Goal: Information Seeking & Learning: Find specific fact

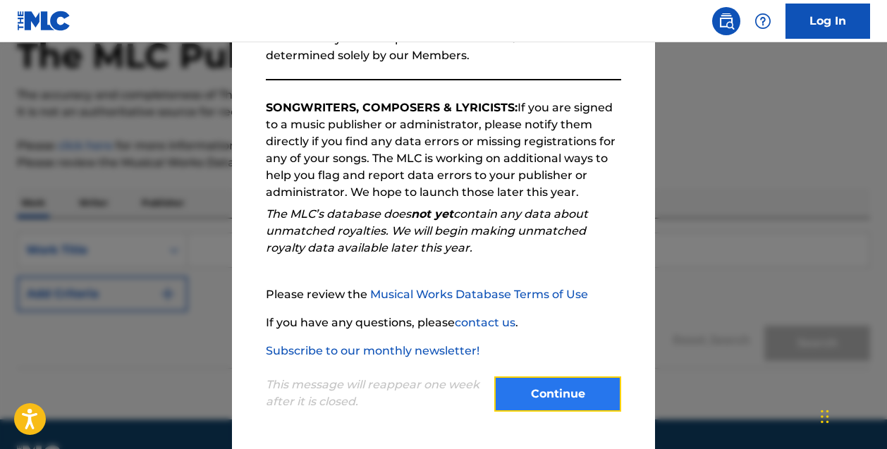
click at [526, 380] on button "Continue" at bounding box center [557, 394] width 127 height 35
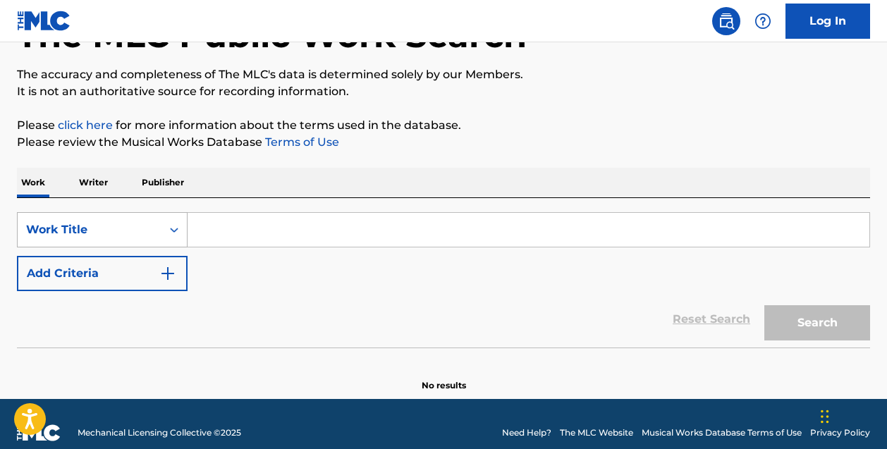
click at [136, 246] on div "Work Title" at bounding box center [102, 229] width 171 height 35
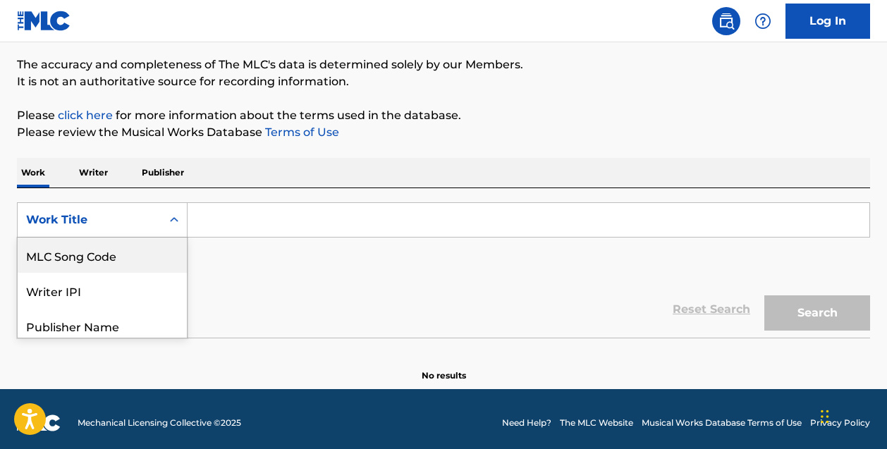
scroll to position [112, 0]
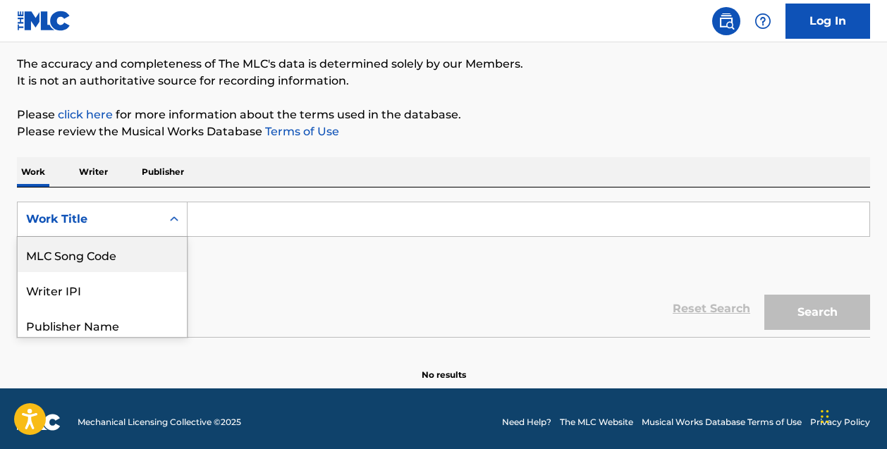
click at [223, 229] on input "Search Form" at bounding box center [529, 219] width 682 height 34
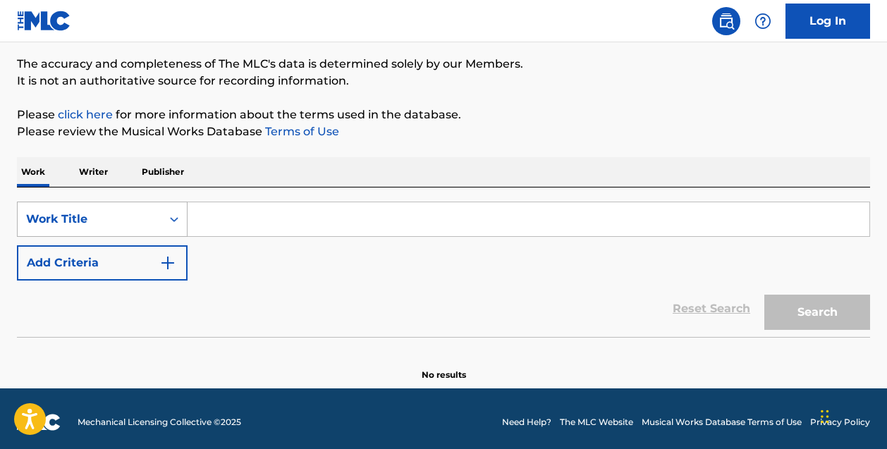
click at [166, 224] on div "Search Form" at bounding box center [174, 219] width 25 height 25
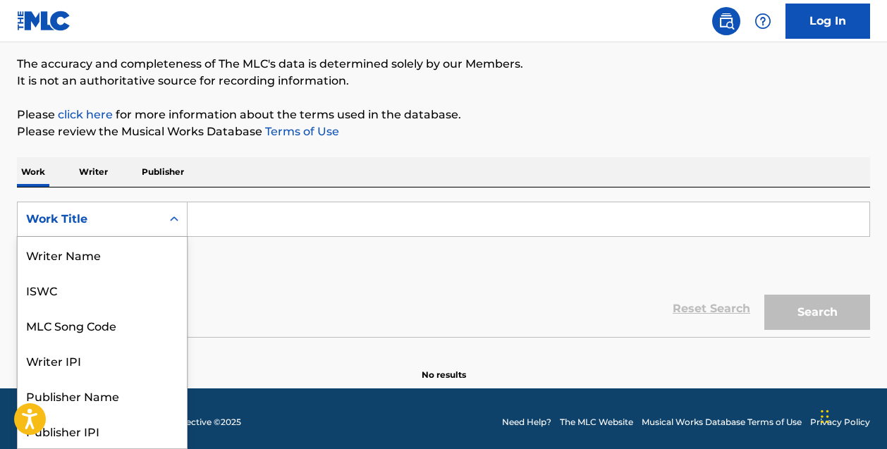
scroll to position [71, 0]
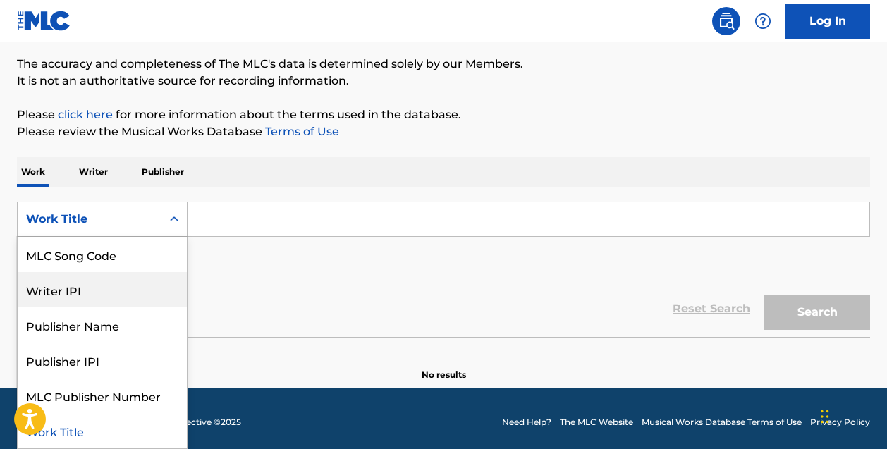
click at [112, 288] on div "Writer IPI" at bounding box center [102, 289] width 169 height 35
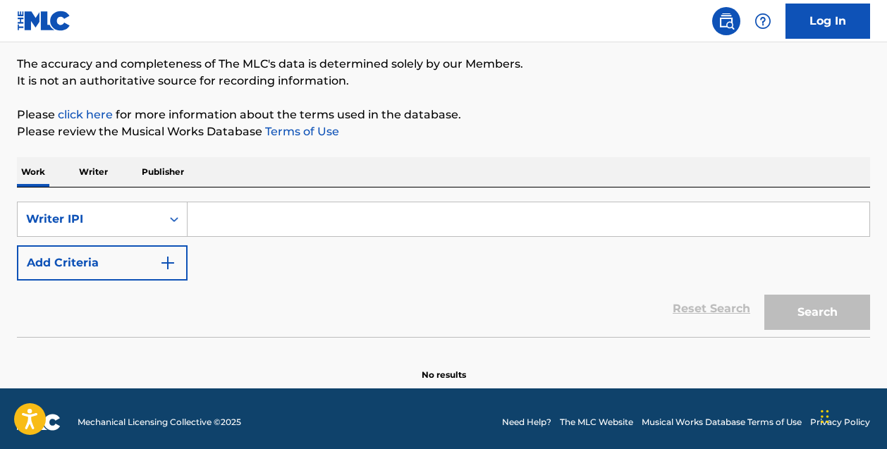
click at [253, 222] on input "Search Form" at bounding box center [529, 219] width 682 height 34
paste input "00087159346"
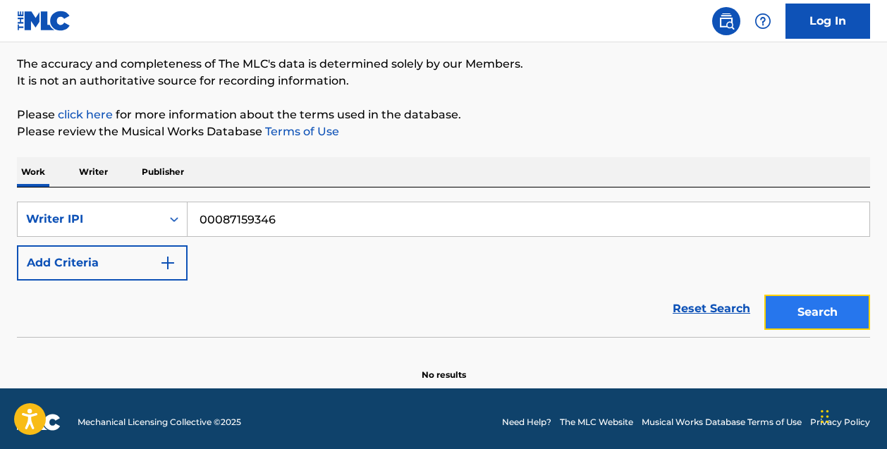
click at [803, 301] on button "Search" at bounding box center [818, 312] width 106 height 35
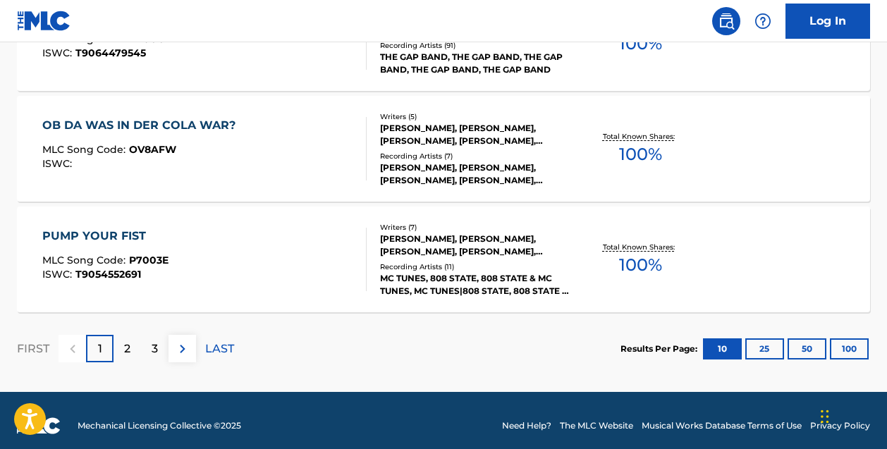
scroll to position [1270, 0]
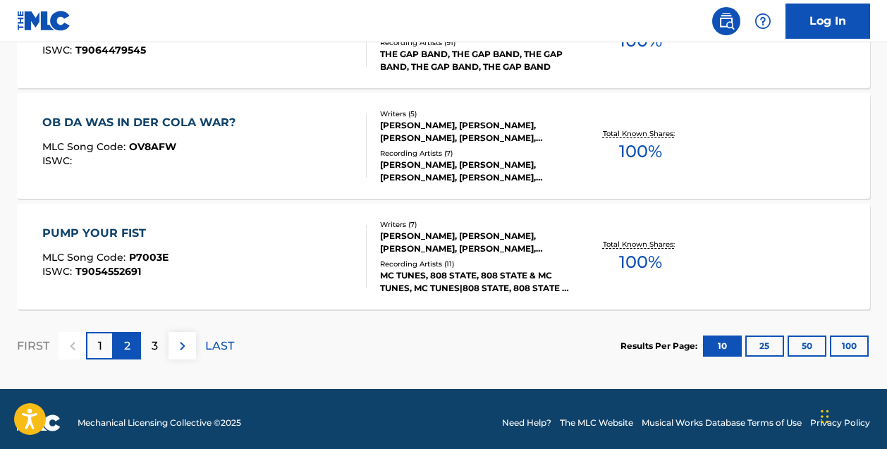
click at [126, 351] on p "2" at bounding box center [127, 346] width 6 height 17
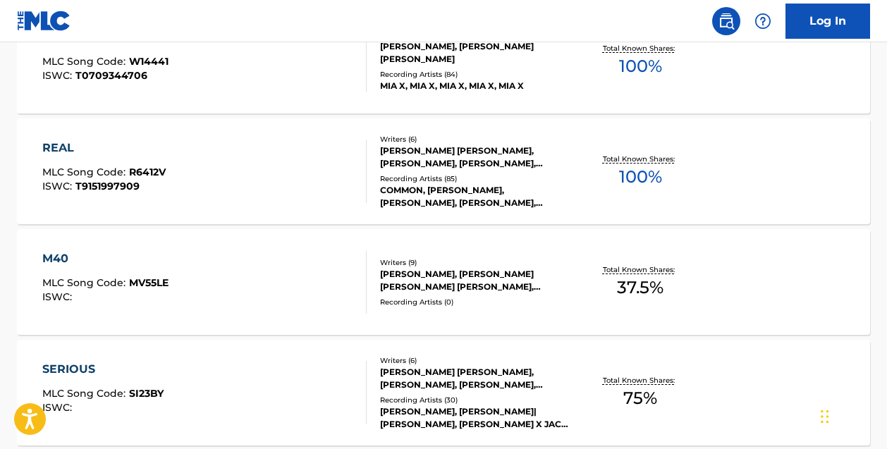
scroll to position [1277, 0]
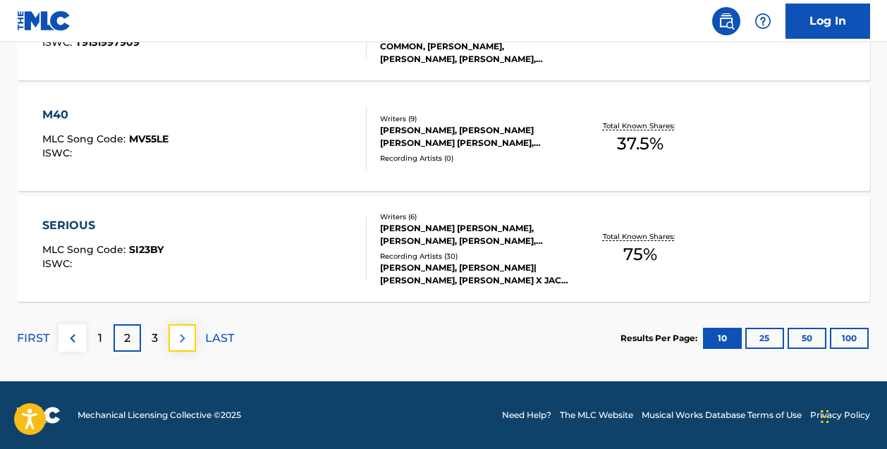
click at [179, 339] on img at bounding box center [182, 338] width 17 height 17
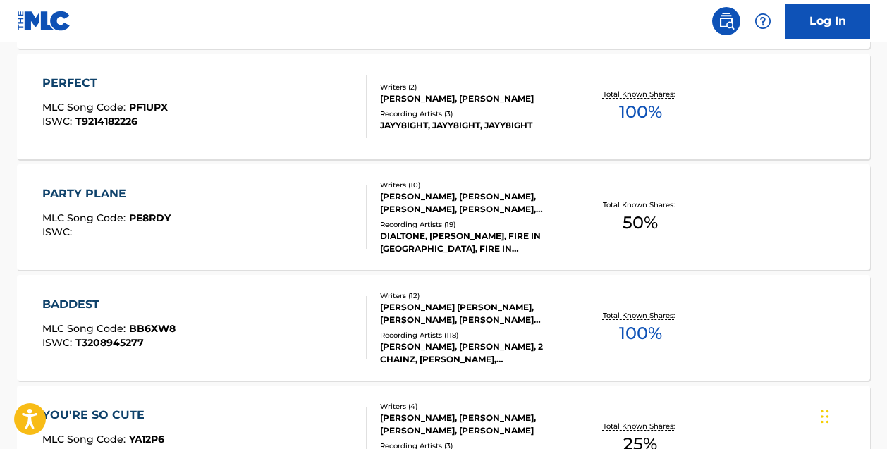
scroll to position [0, 0]
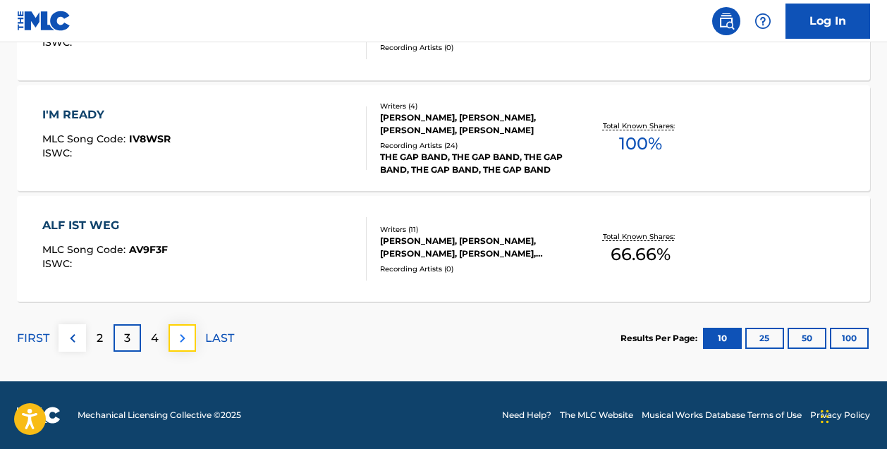
click at [185, 334] on img at bounding box center [182, 338] width 17 height 17
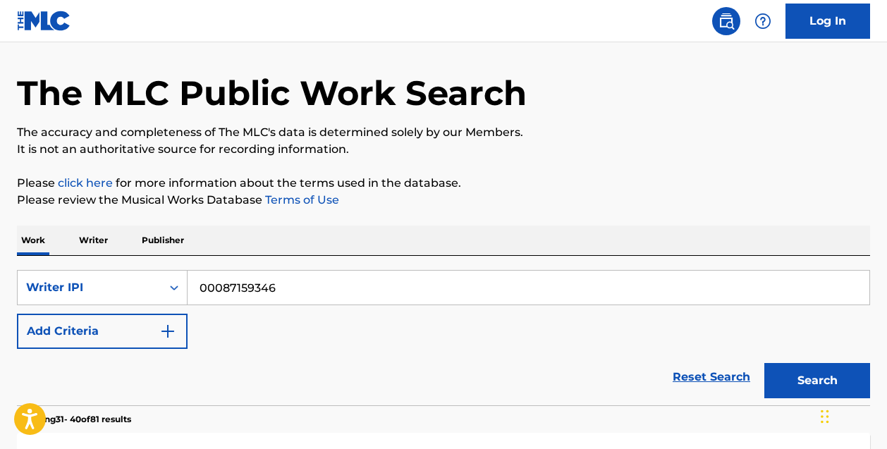
scroll to position [45, 0]
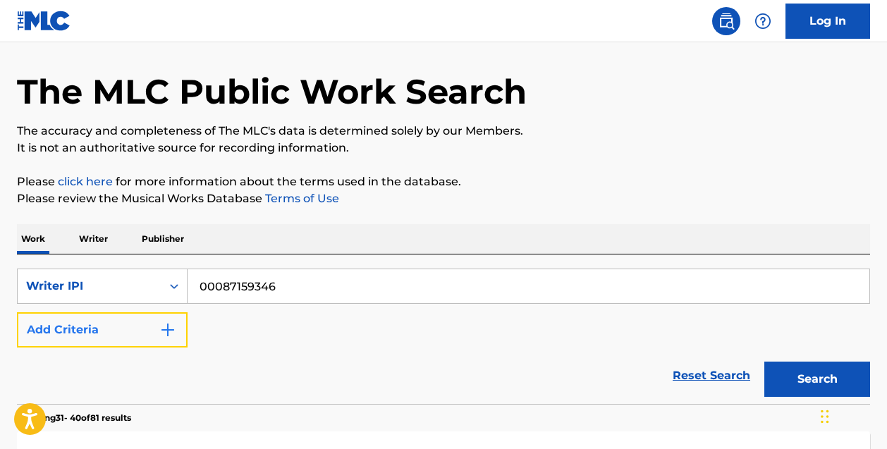
click at [152, 344] on button "Add Criteria" at bounding box center [102, 329] width 171 height 35
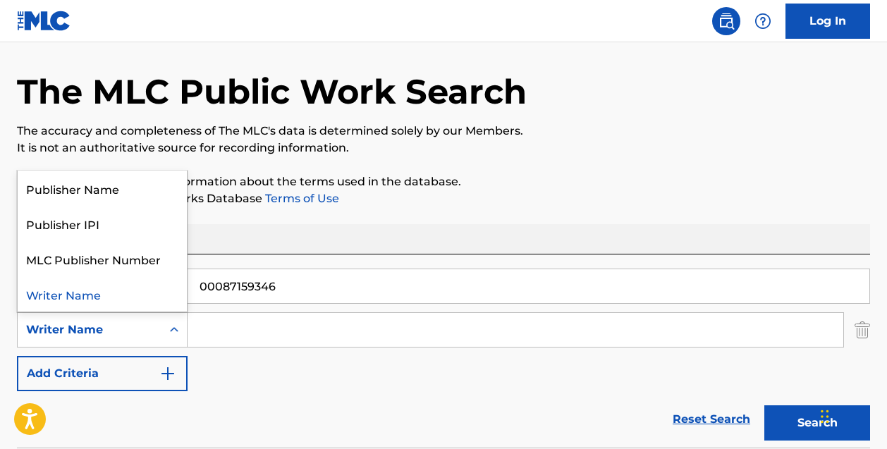
click at [173, 331] on icon "Search Form" at bounding box center [174, 330] width 14 height 14
click at [172, 331] on icon "Search Form" at bounding box center [174, 329] width 8 height 5
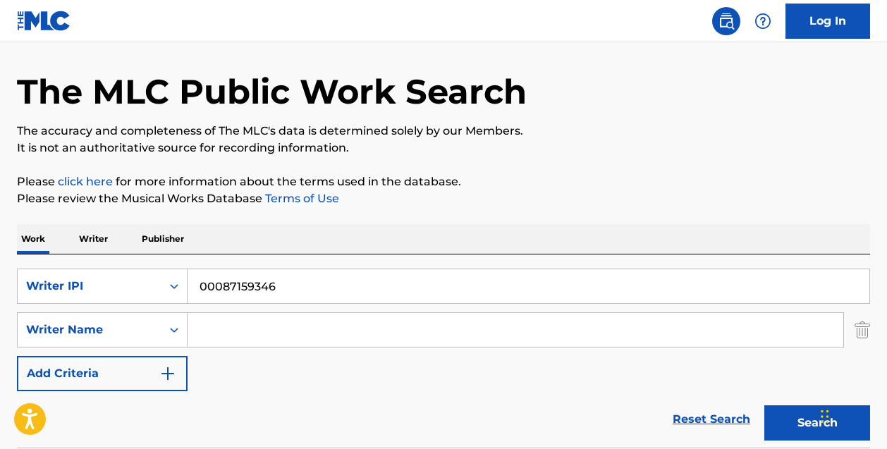
click at [157, 327] on div "Writer Name" at bounding box center [90, 330] width 144 height 27
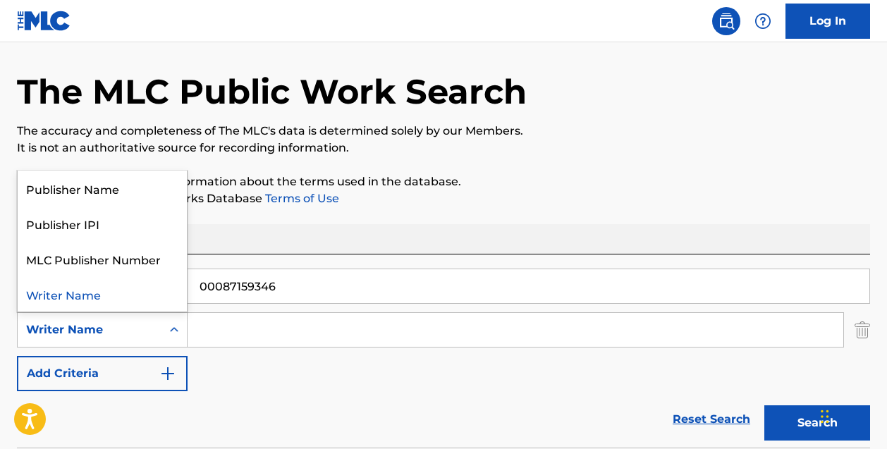
click at [221, 330] on input "Search Form" at bounding box center [516, 330] width 656 height 34
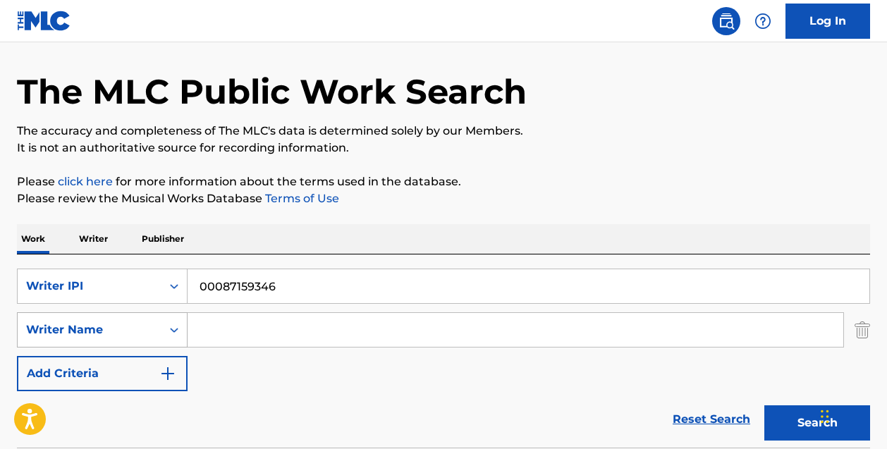
click at [155, 327] on div "Writer Name" at bounding box center [90, 330] width 144 height 27
click at [210, 339] on input "Search Form" at bounding box center [516, 330] width 656 height 34
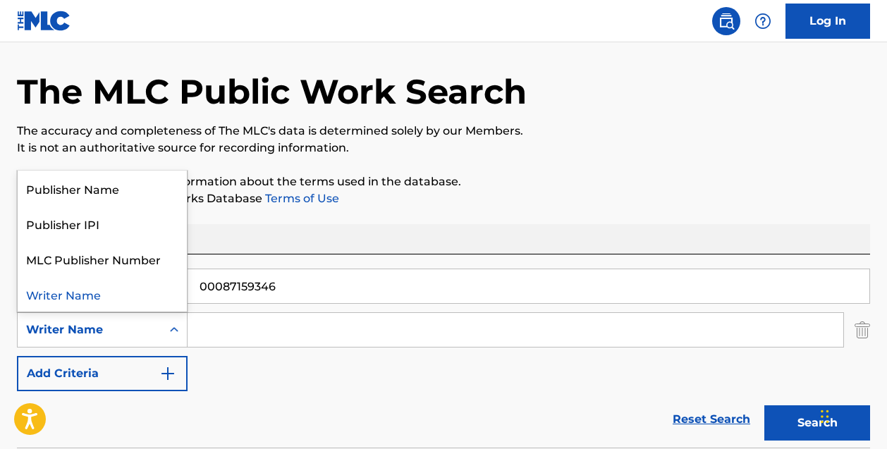
click at [174, 325] on icon "Search Form" at bounding box center [174, 330] width 14 height 14
click at [267, 363] on div "SearchWithCriteria32cd2cd2-7cbd-498c-9470-0876ba4570b2 Writer IPI 00087159346 S…" at bounding box center [444, 330] width 854 height 123
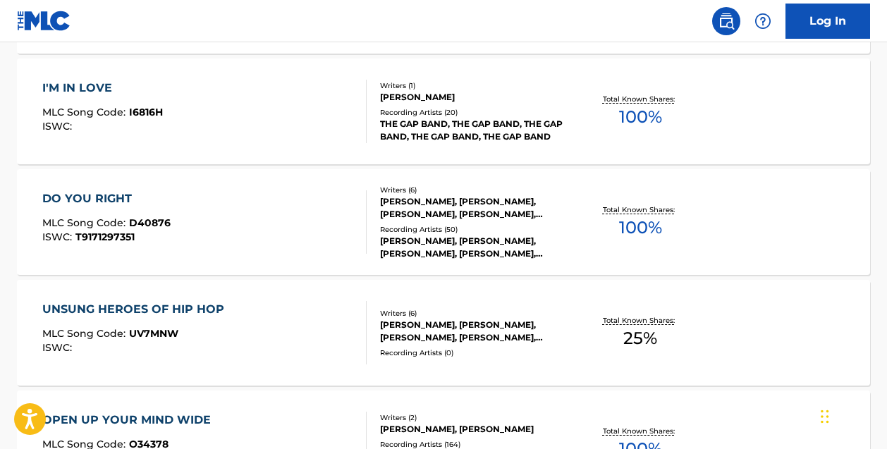
scroll to position [0, 0]
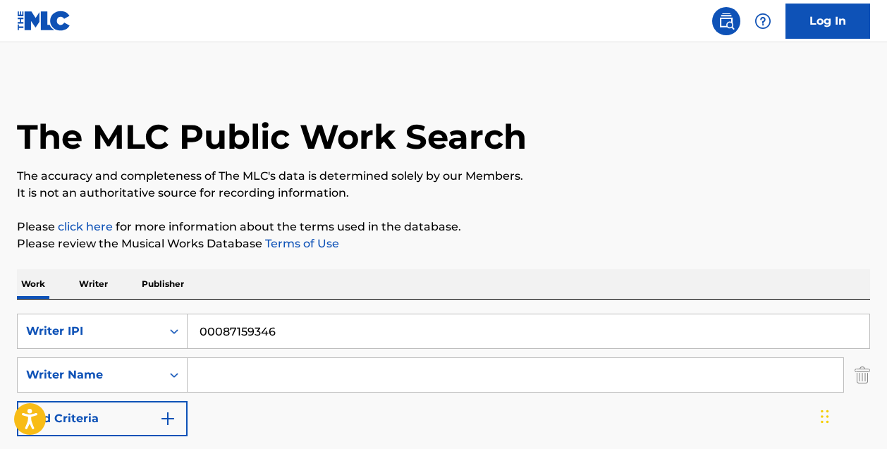
click at [293, 328] on input "00087159346" at bounding box center [529, 332] width 682 height 34
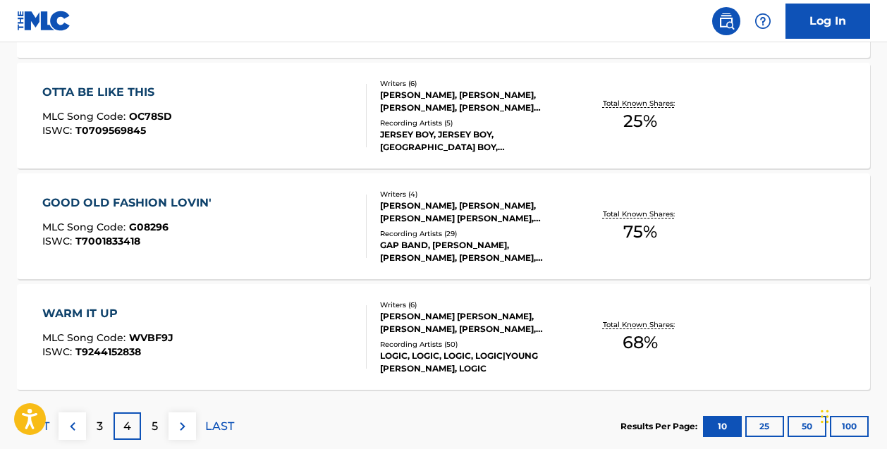
scroll to position [1321, 0]
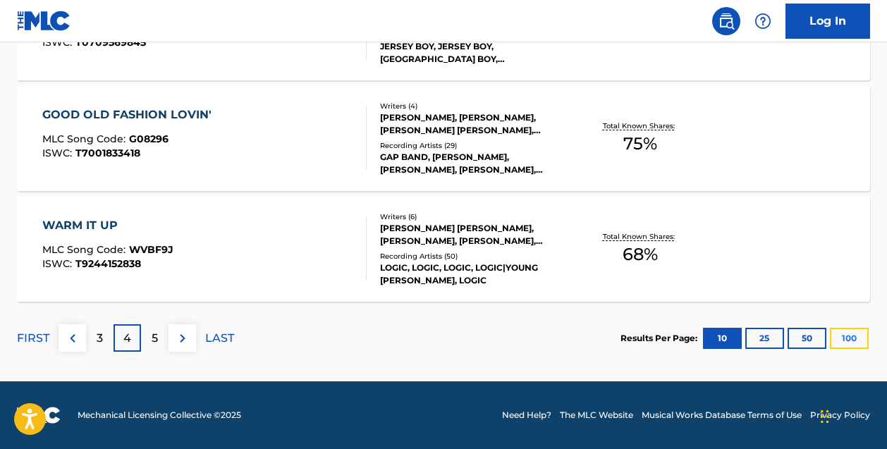
click at [852, 339] on button "100" at bounding box center [849, 338] width 39 height 21
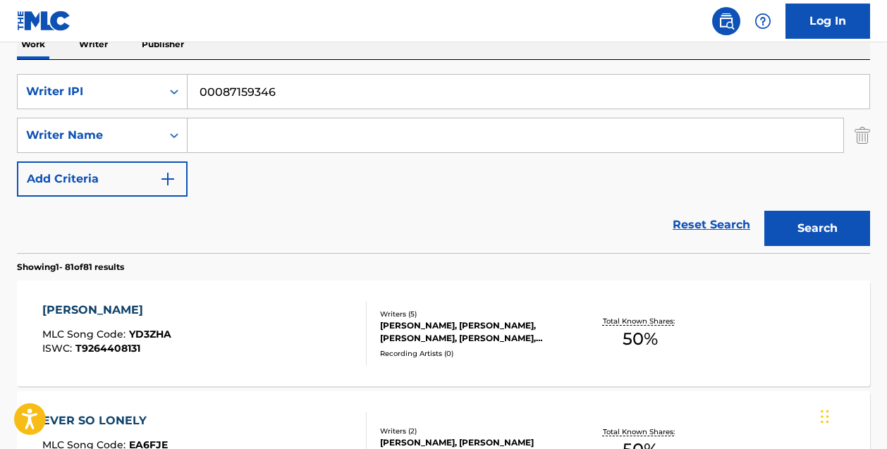
scroll to position [222, 0]
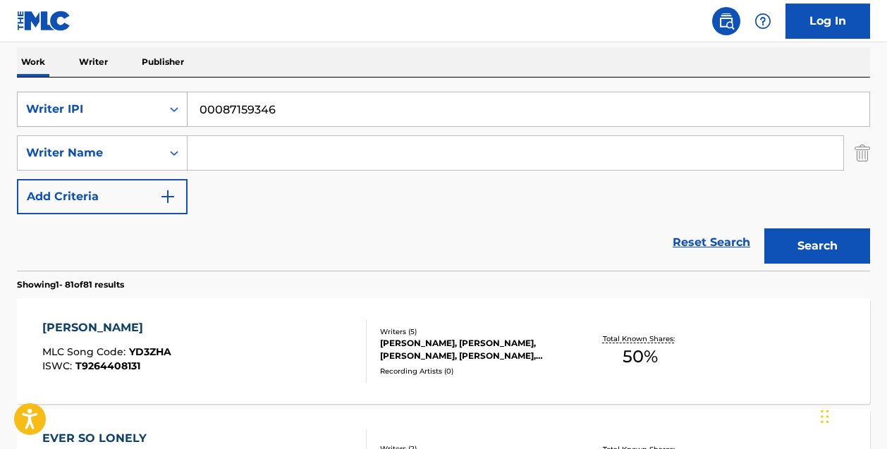
drag, startPoint x: 303, startPoint y: 104, endPoint x: 83, endPoint y: 101, distance: 220.1
click at [83, 101] on div "SearchWithCriteria32cd2cd2-7cbd-498c-9470-0876ba4570b2 Writer IPI 00087159346" at bounding box center [444, 109] width 854 height 35
paste input "150"
type input "00087159150"
click at [765, 229] on button "Search" at bounding box center [818, 246] width 106 height 35
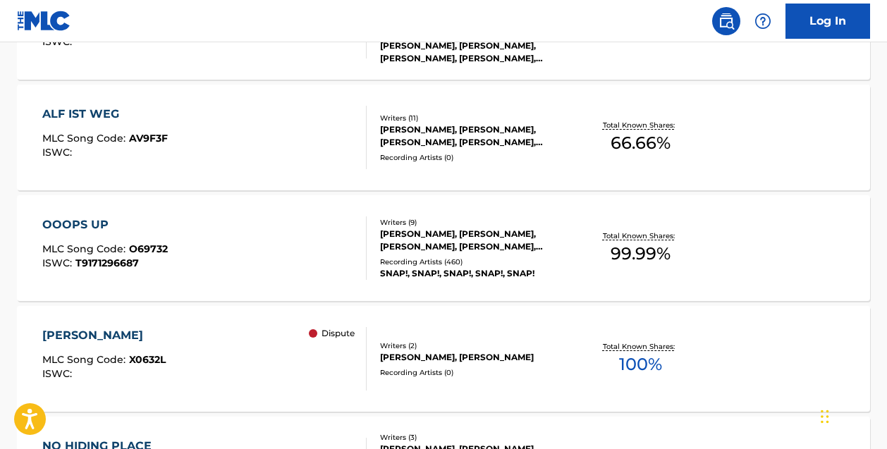
scroll to position [4644, 0]
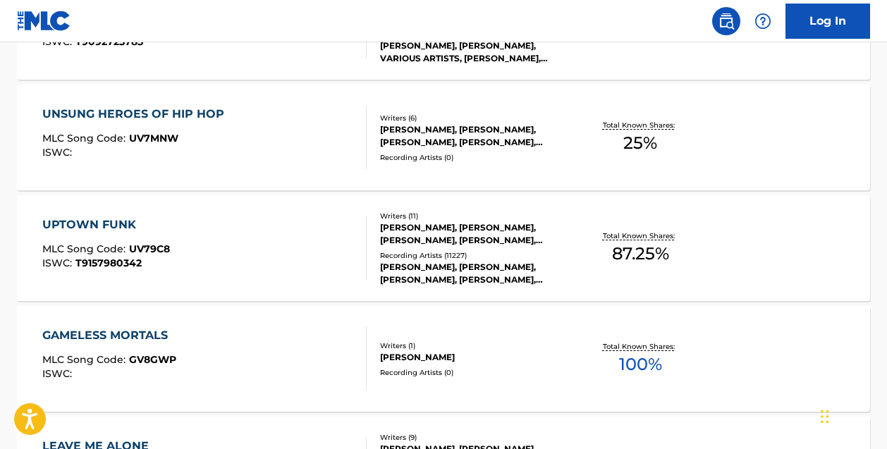
click at [92, 225] on div "UPTOWN FUNK" at bounding box center [106, 225] width 128 height 17
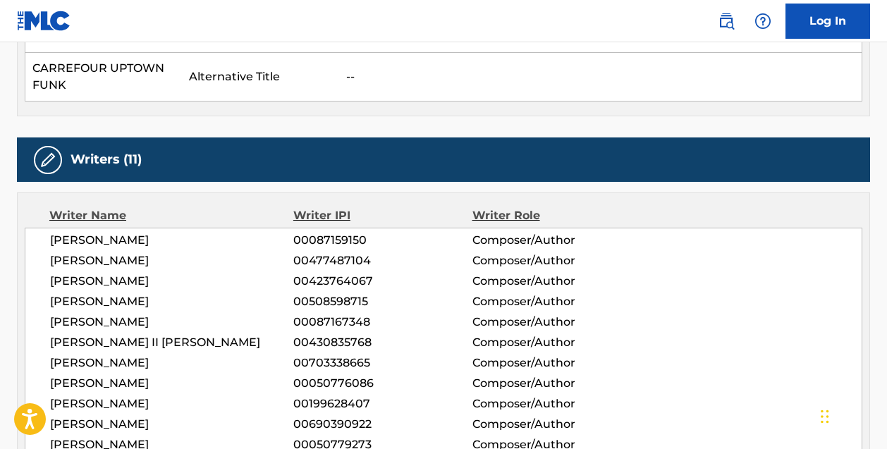
scroll to position [555, 0]
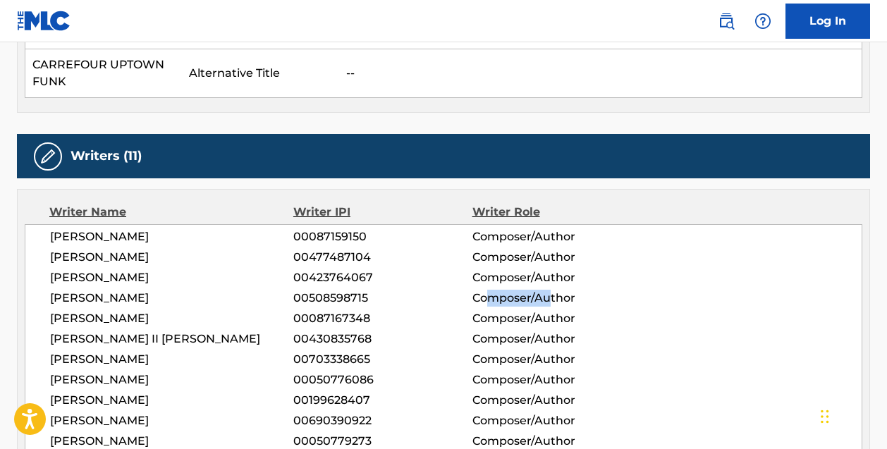
drag, startPoint x: 489, startPoint y: 299, endPoint x: 551, endPoint y: 299, distance: 62.1
click at [551, 299] on span "Composer/Author" at bounding box center [554, 298] width 162 height 17
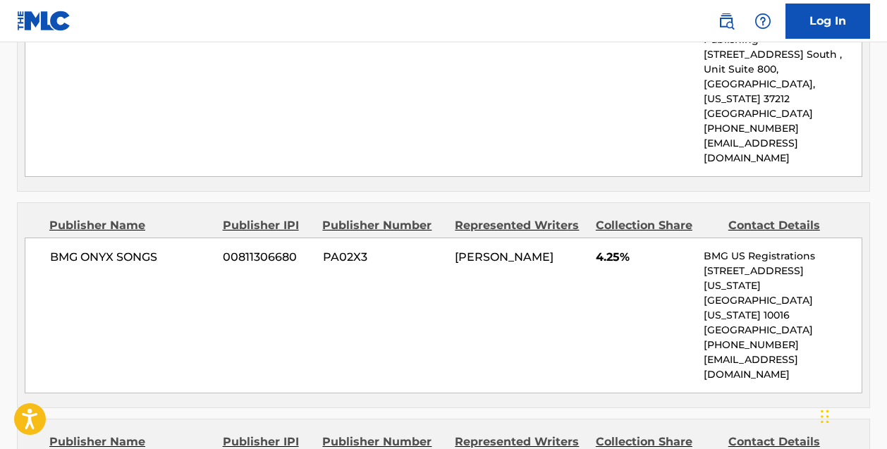
scroll to position [629, 0]
